Goal: Book appointment/travel/reservation

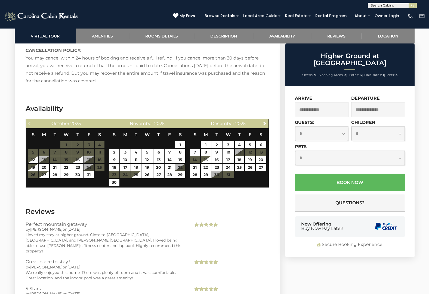
scroll to position [0, 0]
click at [385, 5] on input "text" at bounding box center [392, 6] width 48 height 5
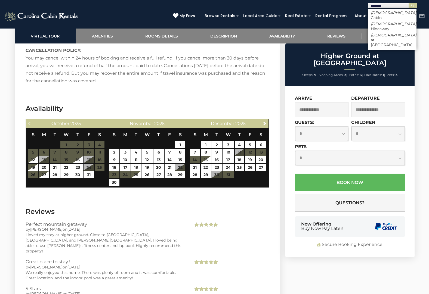
type input "*********"
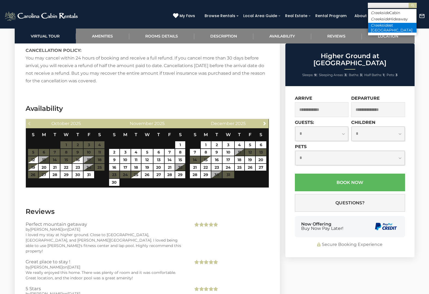
click at [387, 29] on li "Creekside at [GEOGRAPHIC_DATA]" at bounding box center [392, 28] width 48 height 10
click at [413, 5] on img "submit" at bounding box center [412, 6] width 4 height 4
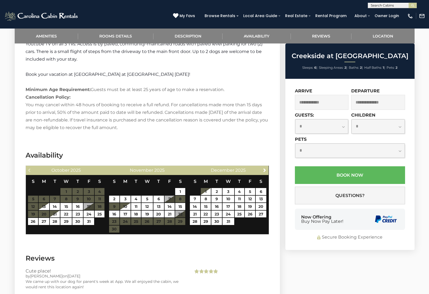
scroll to position [830, 0]
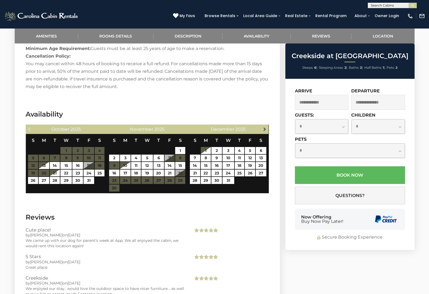
click at [264, 130] on span "Next" at bounding box center [264, 129] width 4 height 4
